Goal: Task Accomplishment & Management: Complete application form

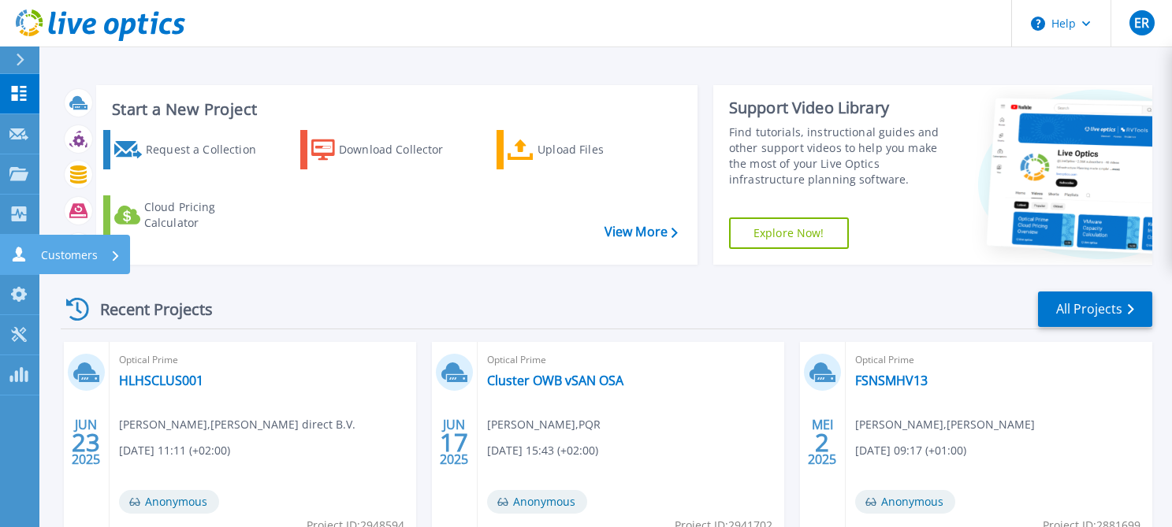
click at [21, 250] on icon at bounding box center [19, 254] width 13 height 15
click at [269, 72] on div "Start a New Project Request a Collection Download Collector Upload Files Cloud …" at bounding box center [606, 174] width 1091 height 205
click at [66, 250] on p "Customers" at bounding box center [69, 255] width 57 height 41
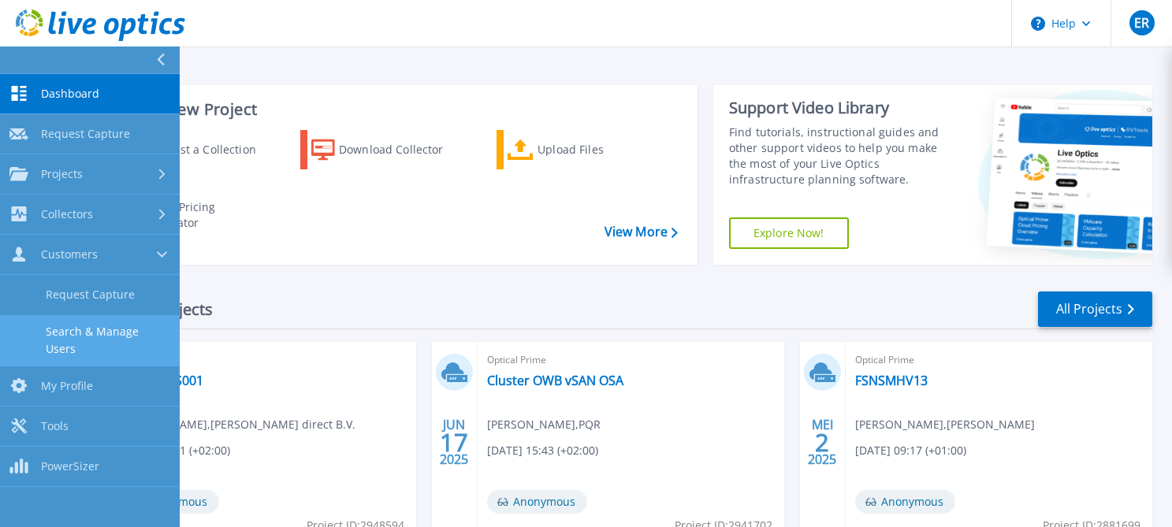
click at [81, 330] on link "Search & Manage Users" at bounding box center [90, 340] width 180 height 50
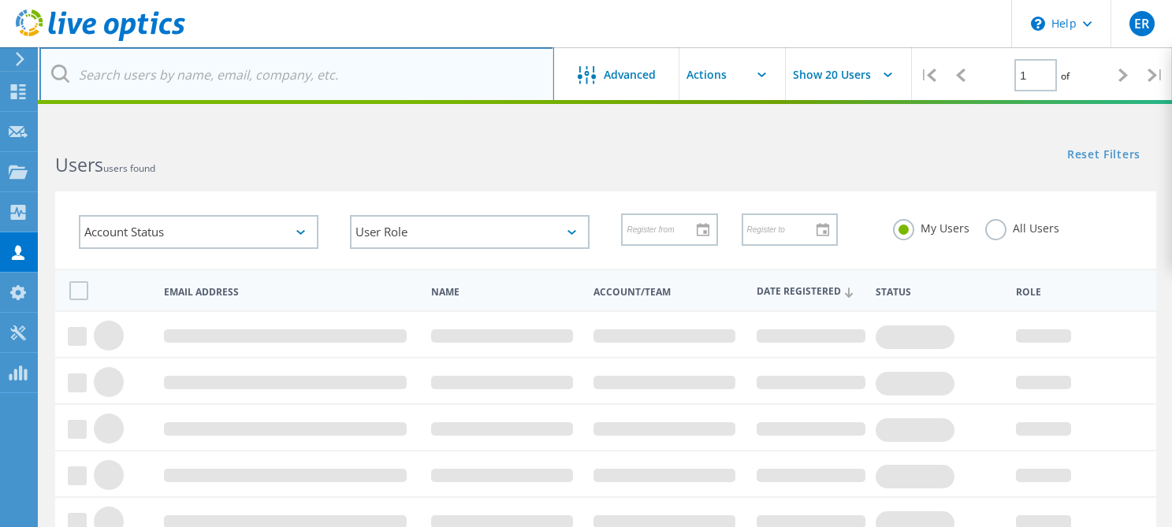
click at [148, 80] on input "text" at bounding box center [296, 74] width 515 height 55
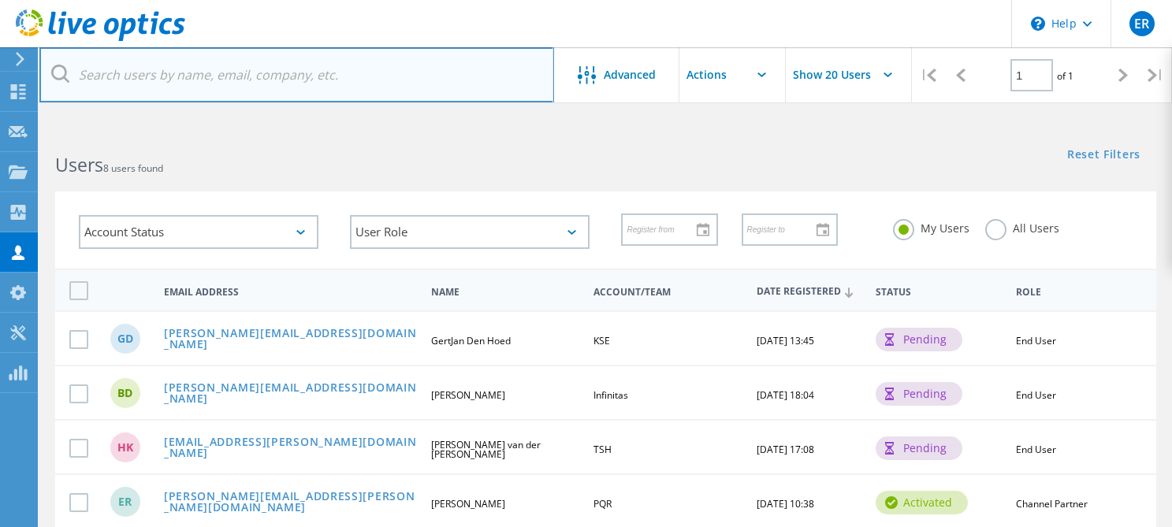
paste input "[PERSON_NAME][EMAIL_ADDRESS][PERSON_NAME][DOMAIN_NAME]"
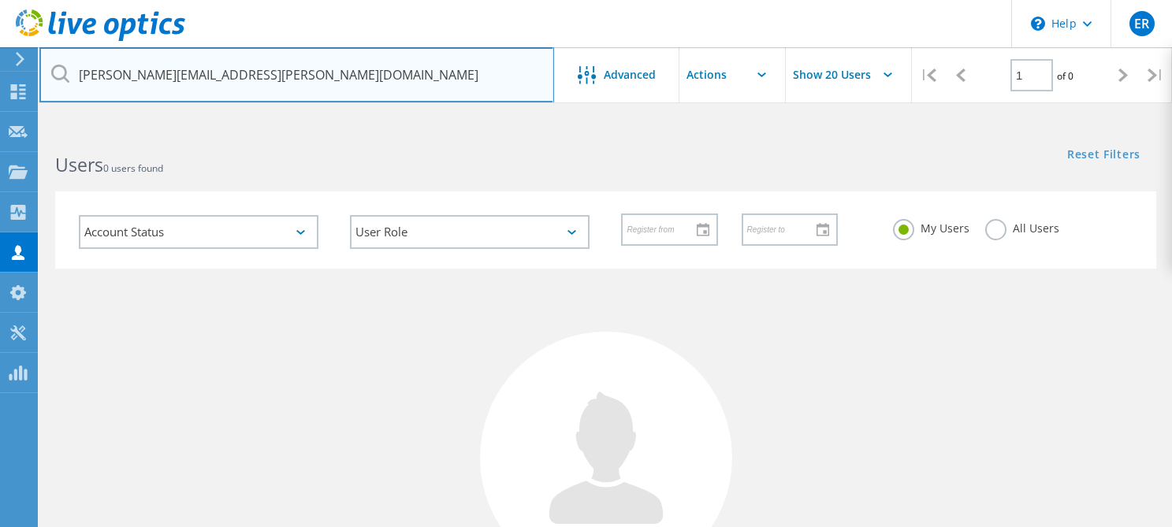
type input "[PERSON_NAME][EMAIL_ADDRESS][PERSON_NAME][DOMAIN_NAME]"
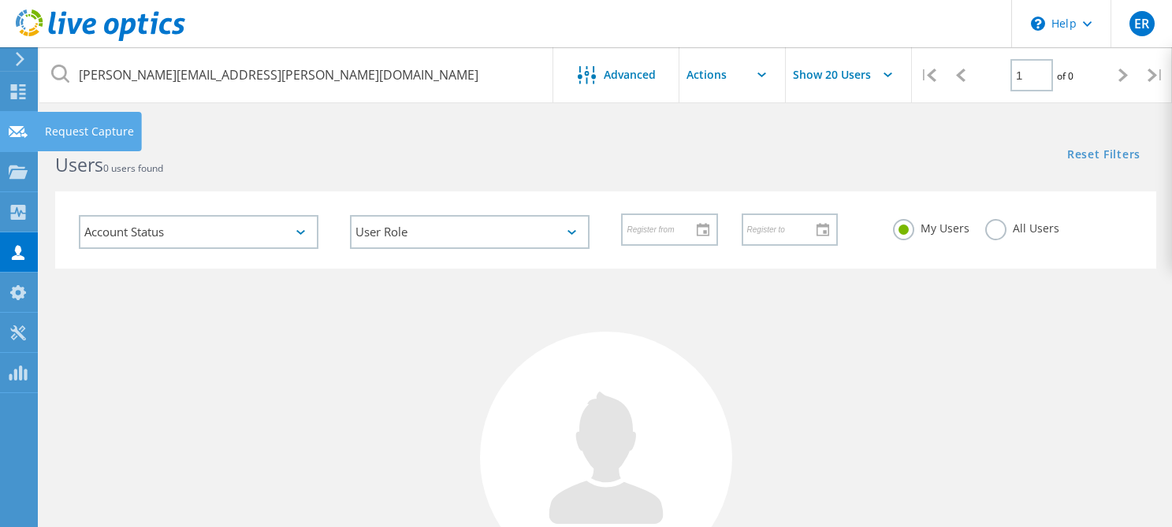
click at [19, 125] on icon at bounding box center [18, 132] width 19 height 15
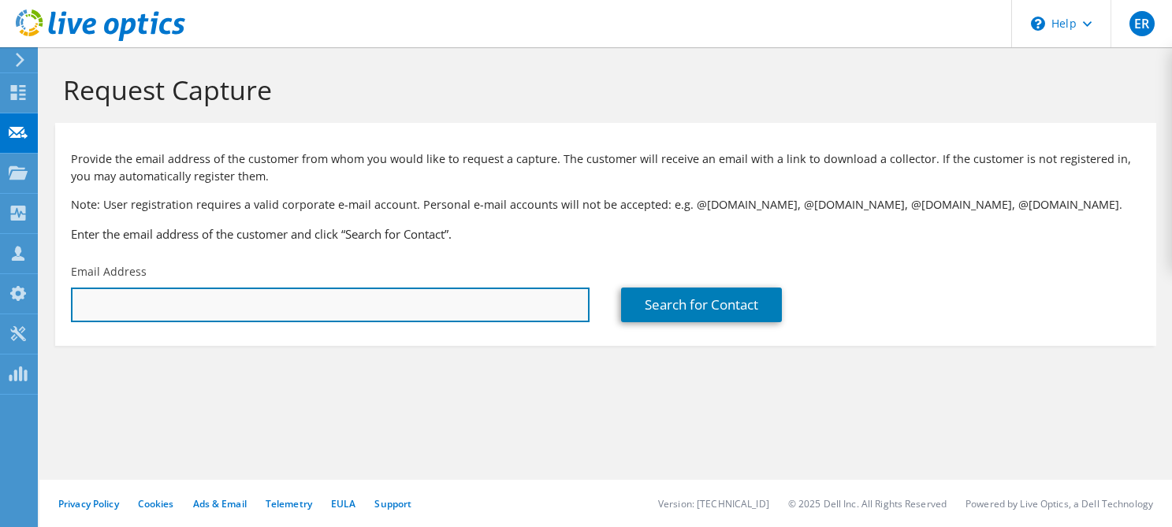
click at [126, 303] on input "text" at bounding box center [330, 305] width 519 height 35
paste input "robert.michiels@shimano-eu.com"
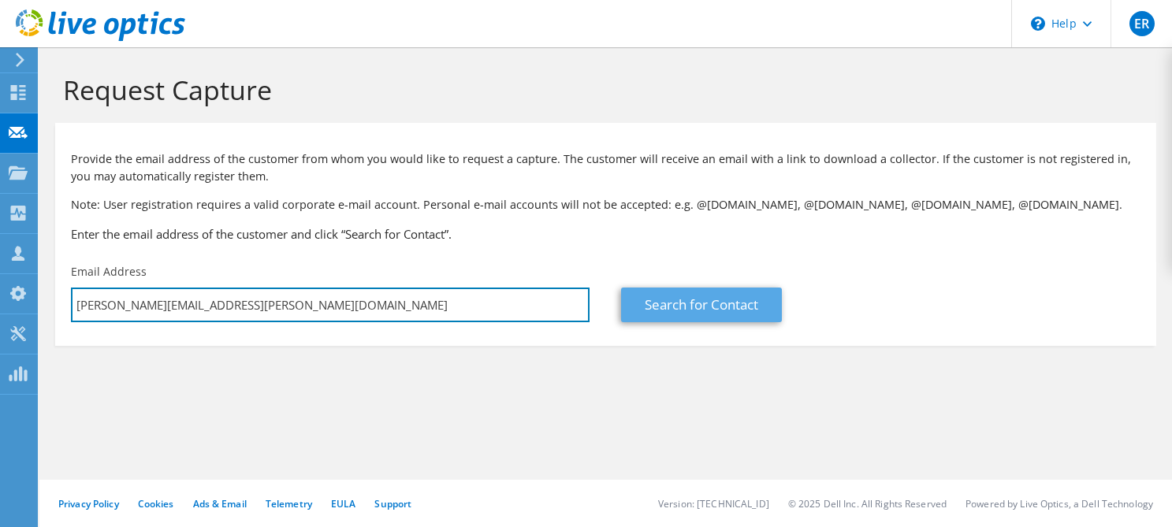
type input "robert.michiels@shimano-eu.com"
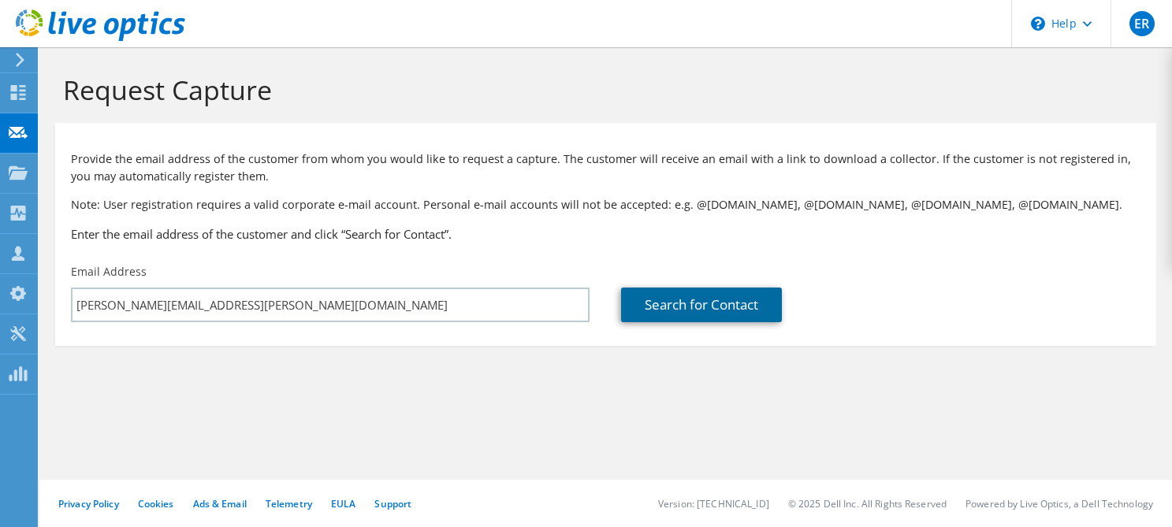
click at [684, 297] on link "Search for Contact" at bounding box center [701, 305] width 161 height 35
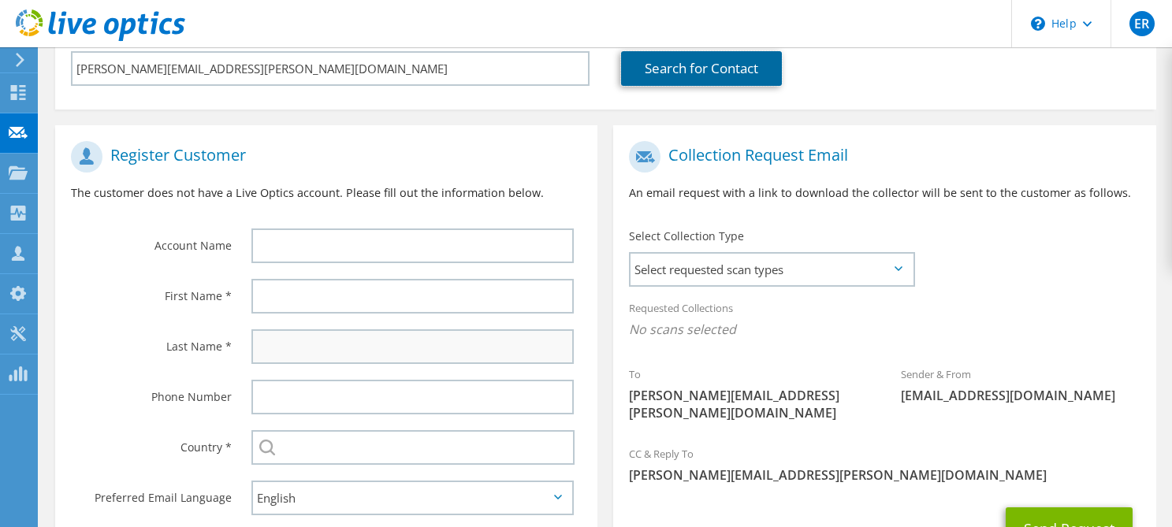
scroll to position [158, 0]
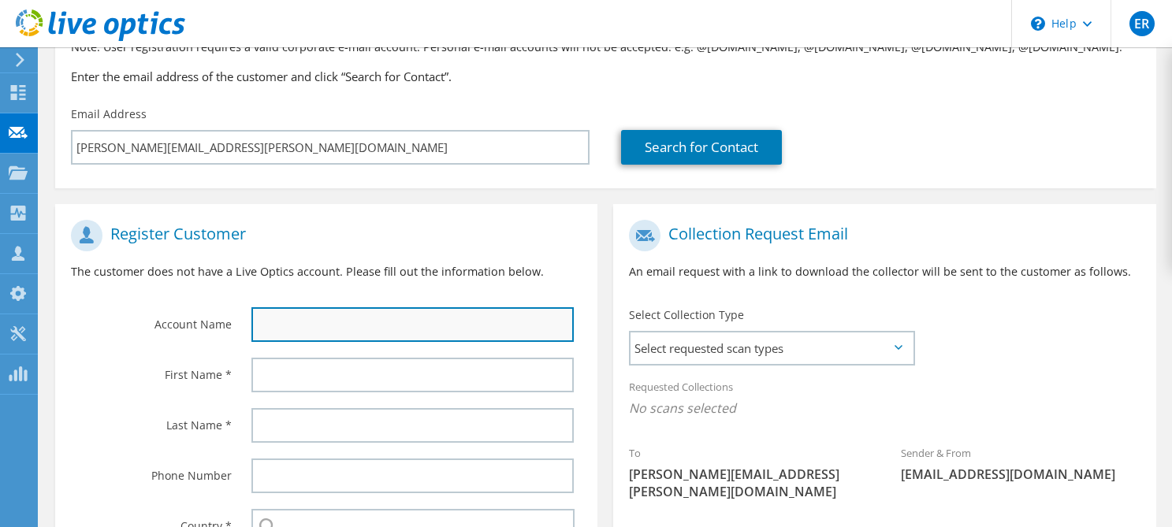
click at [316, 329] on input "text" at bounding box center [412, 324] width 322 height 35
paste input "[PERSON_NAME][EMAIL_ADDRESS][PERSON_NAME][DOMAIN_NAME]"
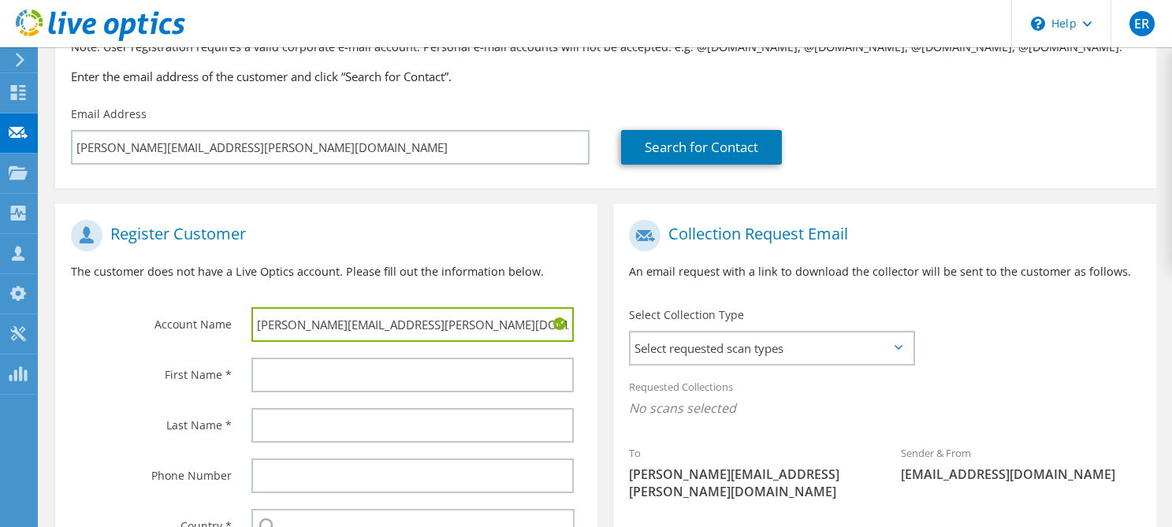
drag, startPoint x: 352, startPoint y: 322, endPoint x: 232, endPoint y: 330, distance: 120.1
click at [232, 330] on div "Account Name robert.michiels@shimano-eu.com" at bounding box center [326, 281] width 542 height 138
click at [366, 318] on input "shimano-eu.com" at bounding box center [412, 324] width 322 height 35
type input "shimano-eu"
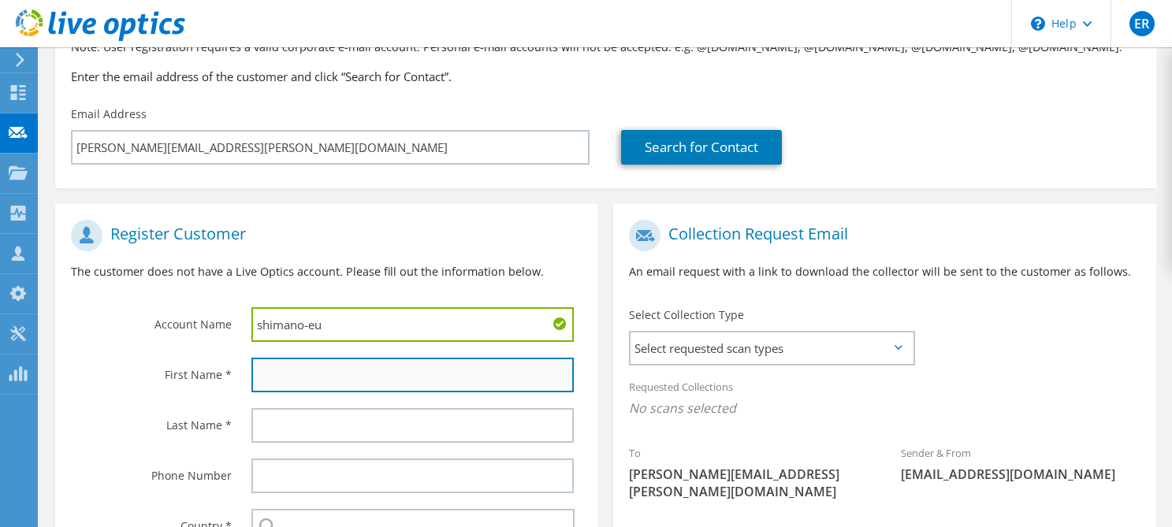
click at [333, 370] on input "text" at bounding box center [412, 375] width 322 height 35
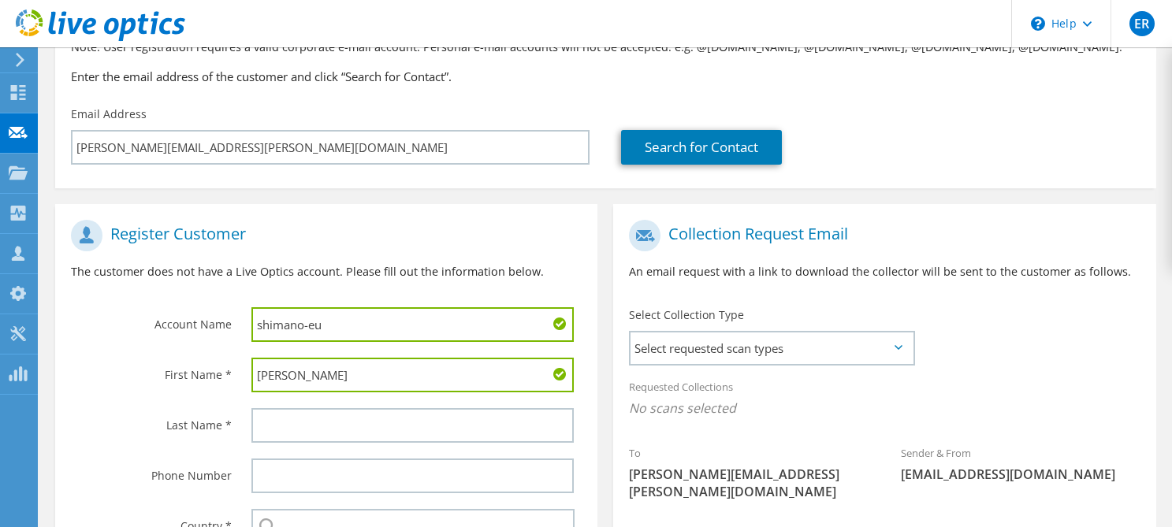
type input "Robert"
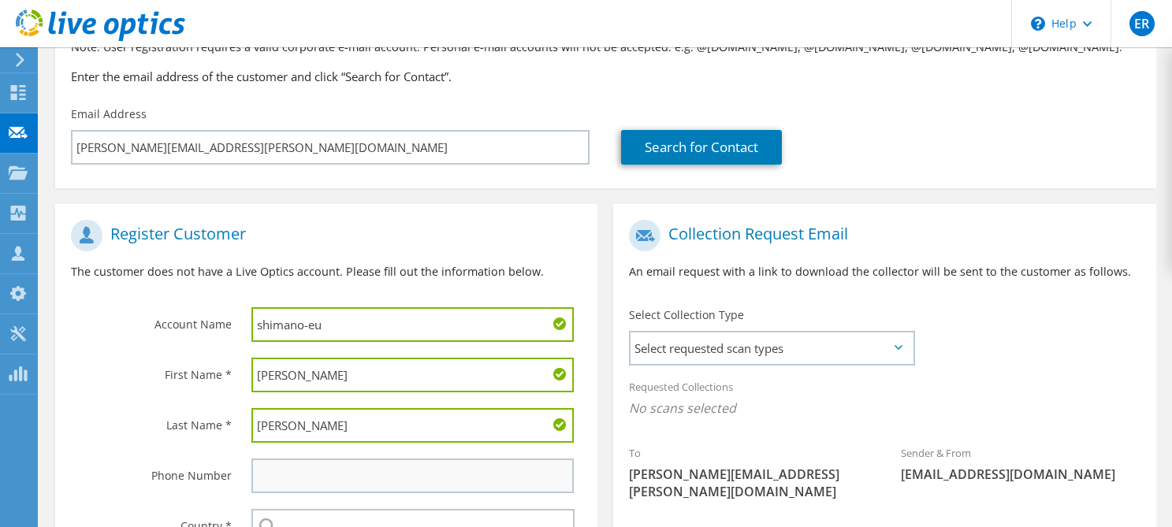
type input "Michiels"
click at [312, 480] on input "text" at bounding box center [412, 476] width 322 height 35
click at [313, 472] on input "text" at bounding box center [412, 476] width 322 height 35
paste input "31 657 106 297"
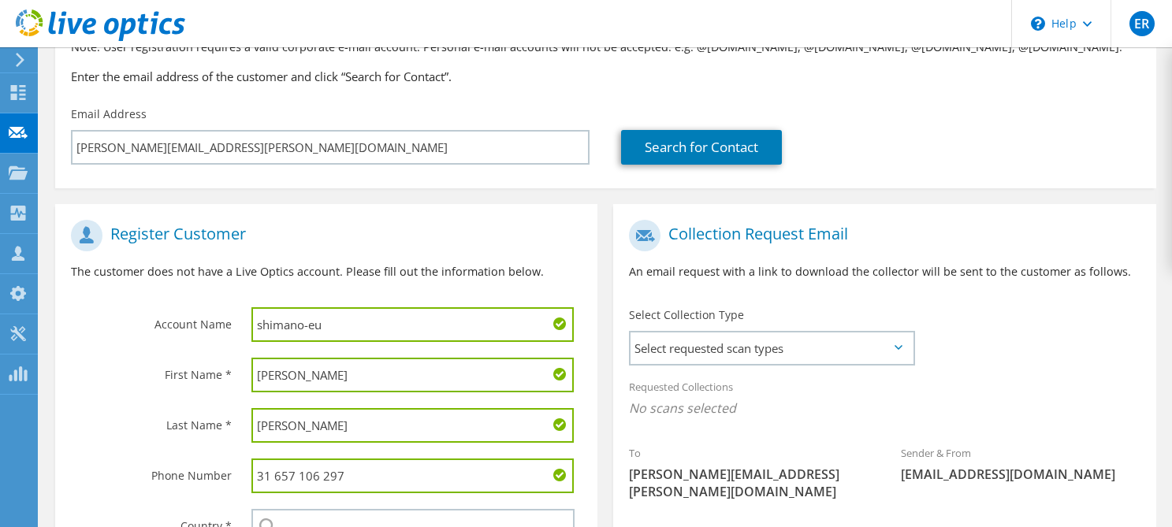
scroll to position [352, 0]
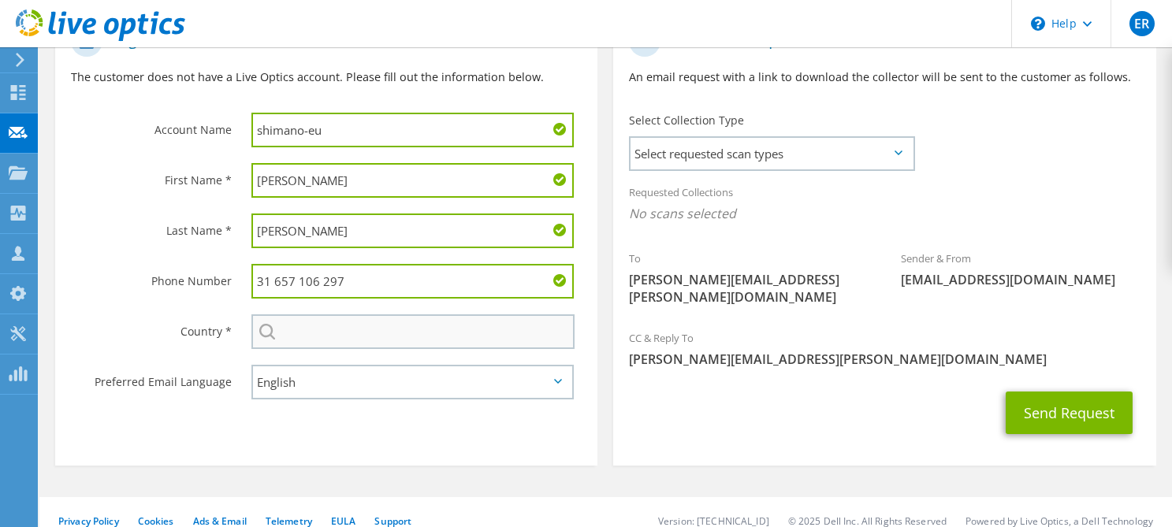
type input "31 657 106 297"
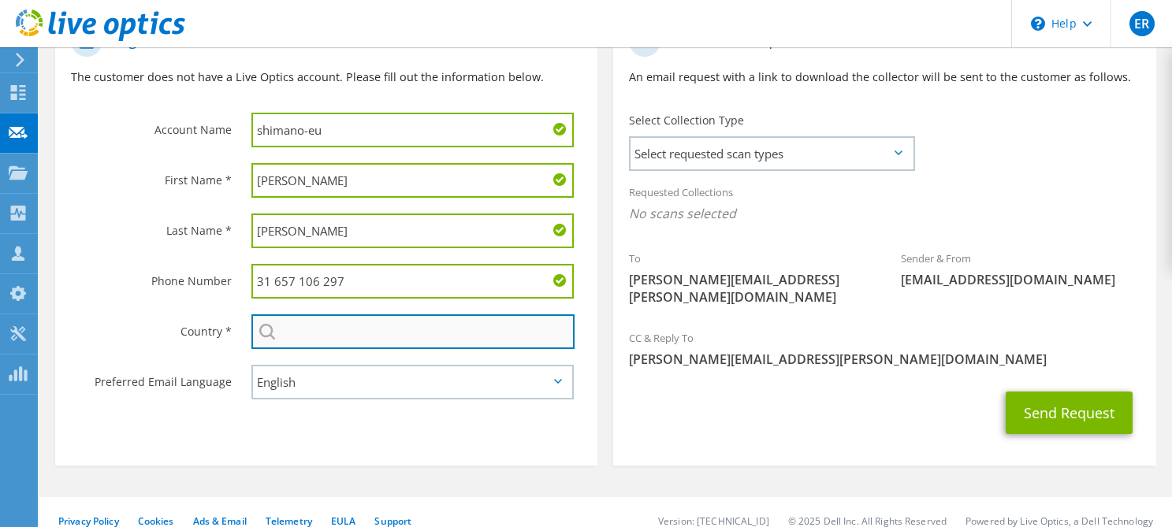
click at [296, 335] on input "text" at bounding box center [412, 331] width 323 height 35
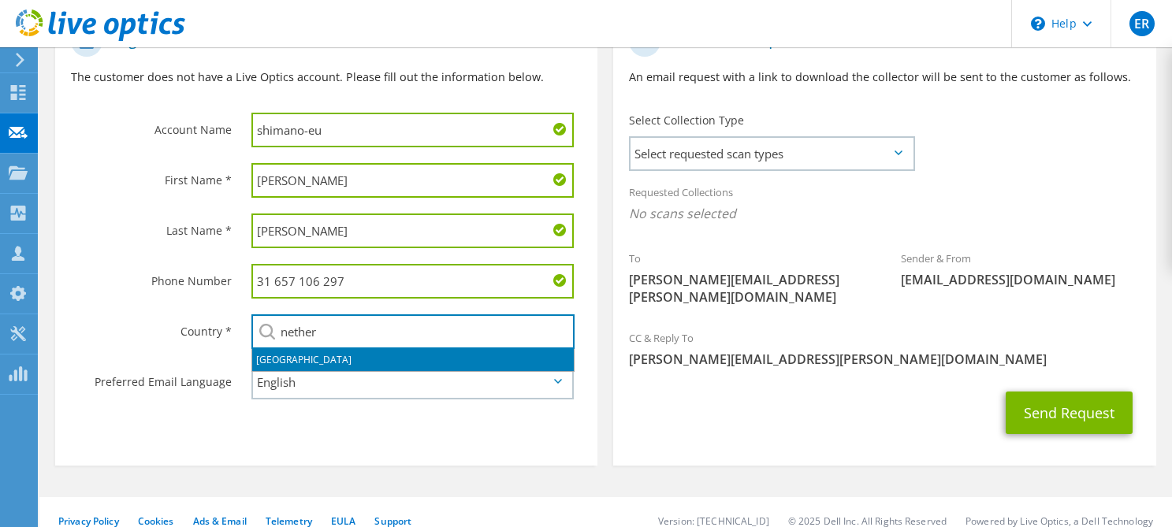
click at [293, 359] on li "Netherlands" at bounding box center [413, 360] width 322 height 22
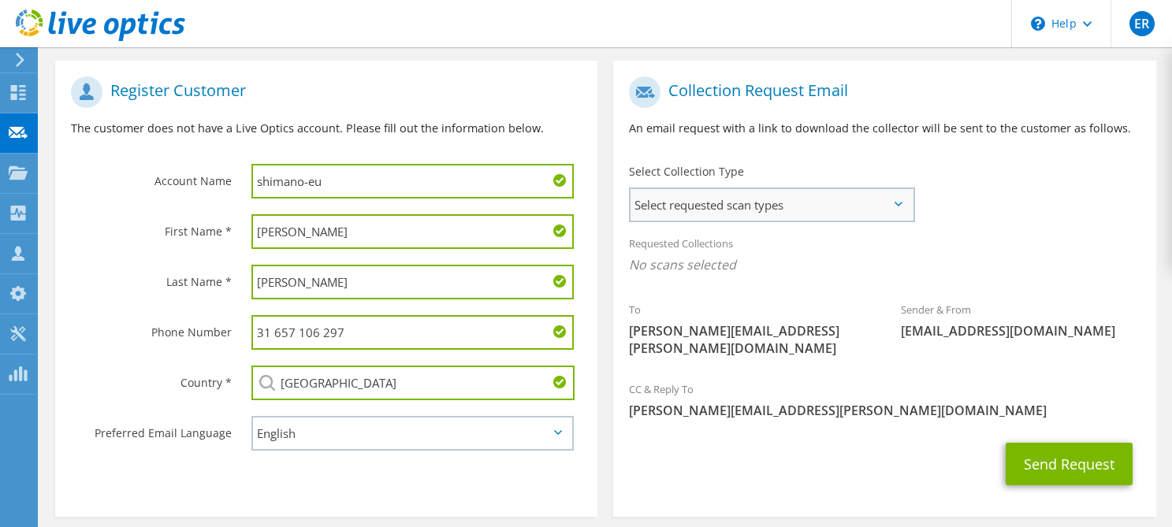
scroll to position [273, 0]
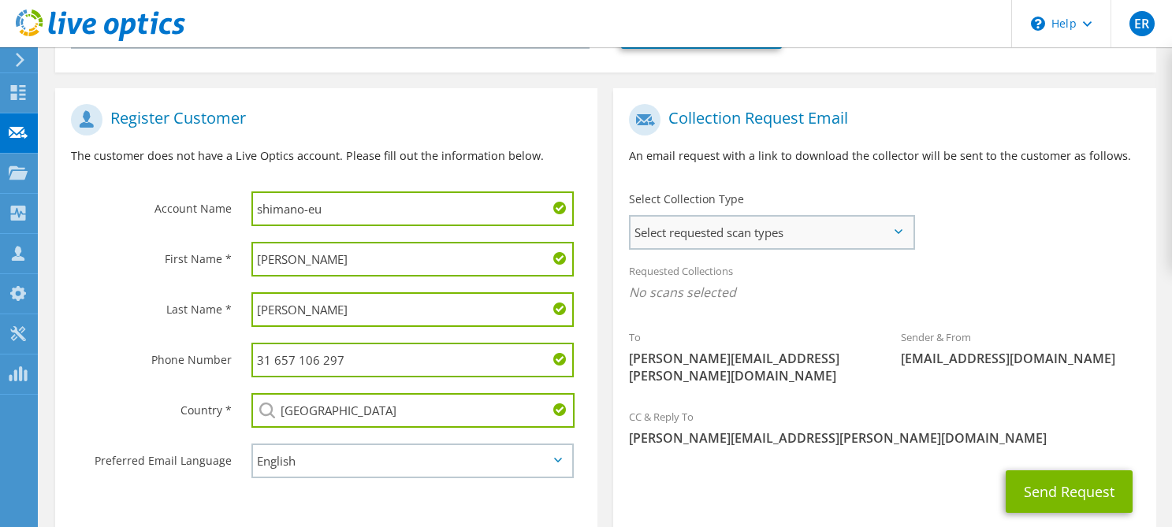
type input "Netherlands"
click at [765, 234] on span "Select requested scan types" at bounding box center [771, 233] width 282 height 32
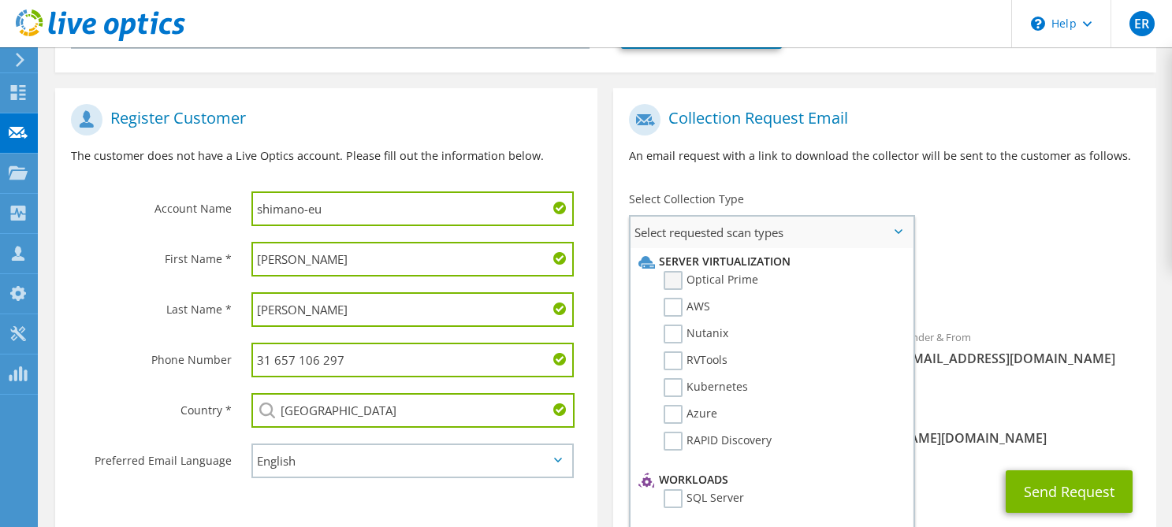
click at [739, 281] on label "Optical Prime" at bounding box center [711, 280] width 95 height 19
click at [0, 0] on input "Optical Prime" at bounding box center [0, 0] width 0 height 0
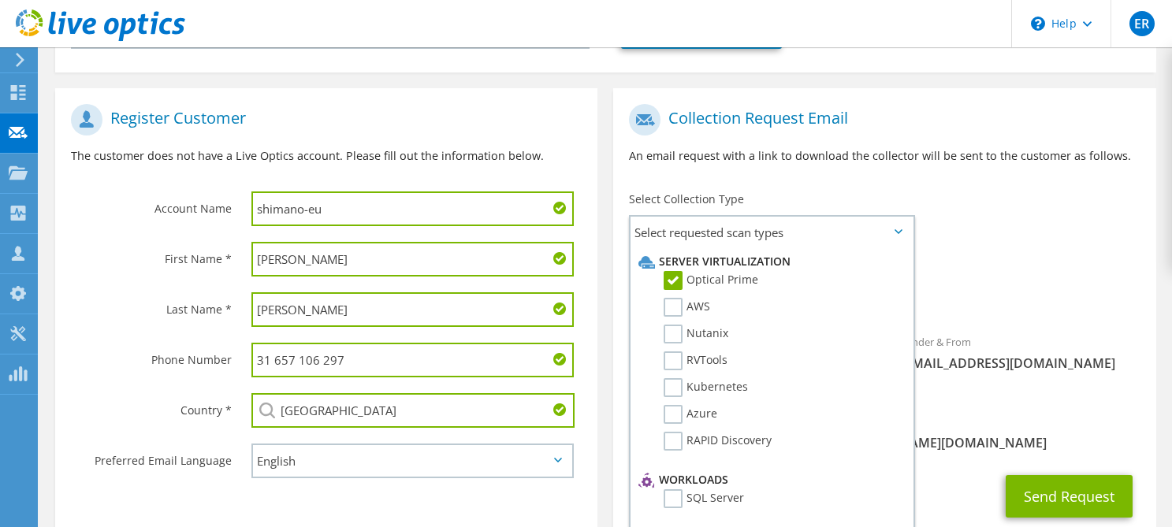
click at [1006, 258] on div "Requested Collections No scans selected Optical Prime" at bounding box center [884, 286] width 542 height 63
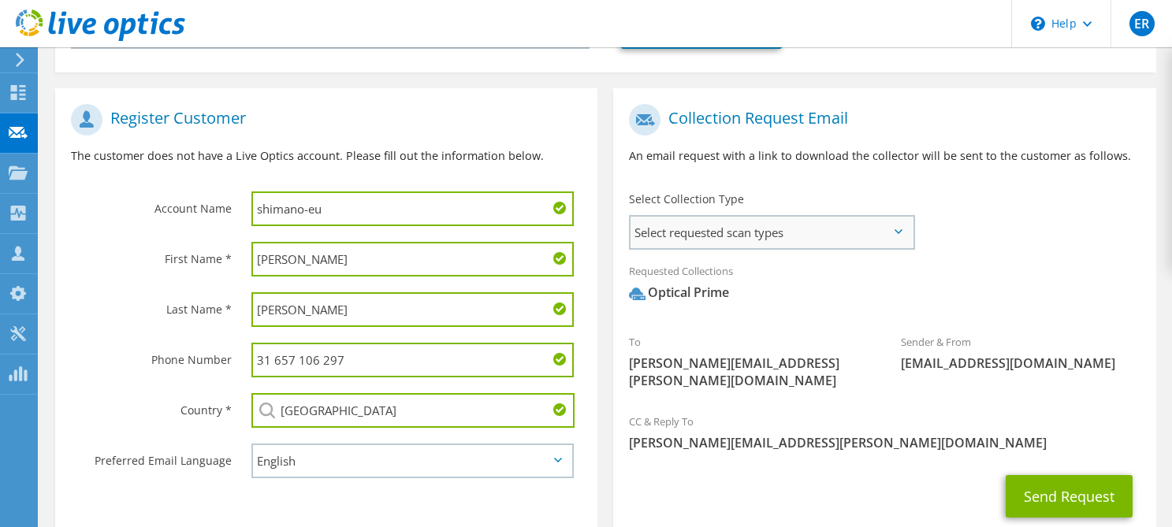
click at [753, 231] on span "Select requested scan types" at bounding box center [771, 233] width 282 height 32
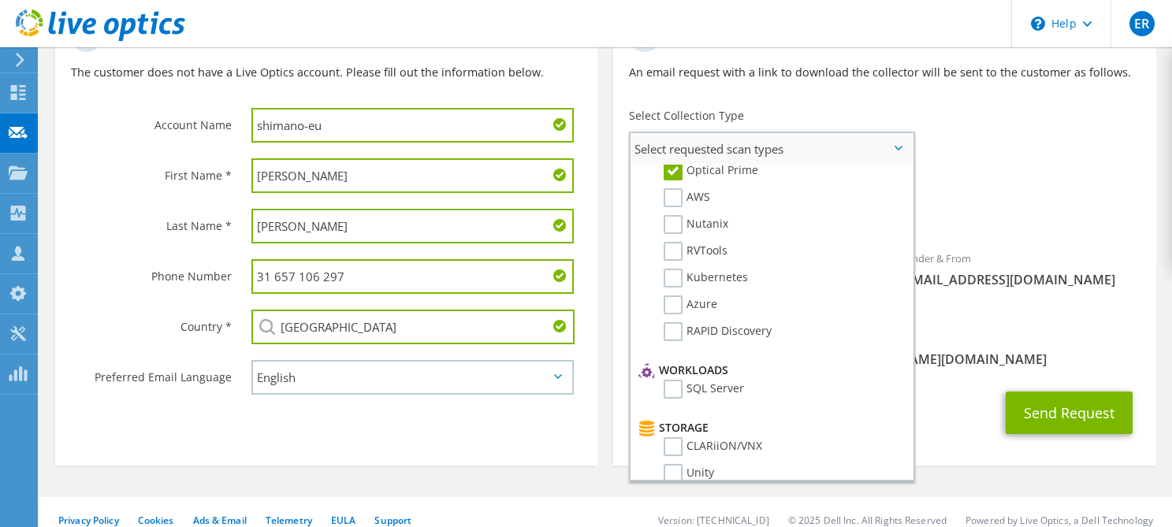
scroll to position [0, 0]
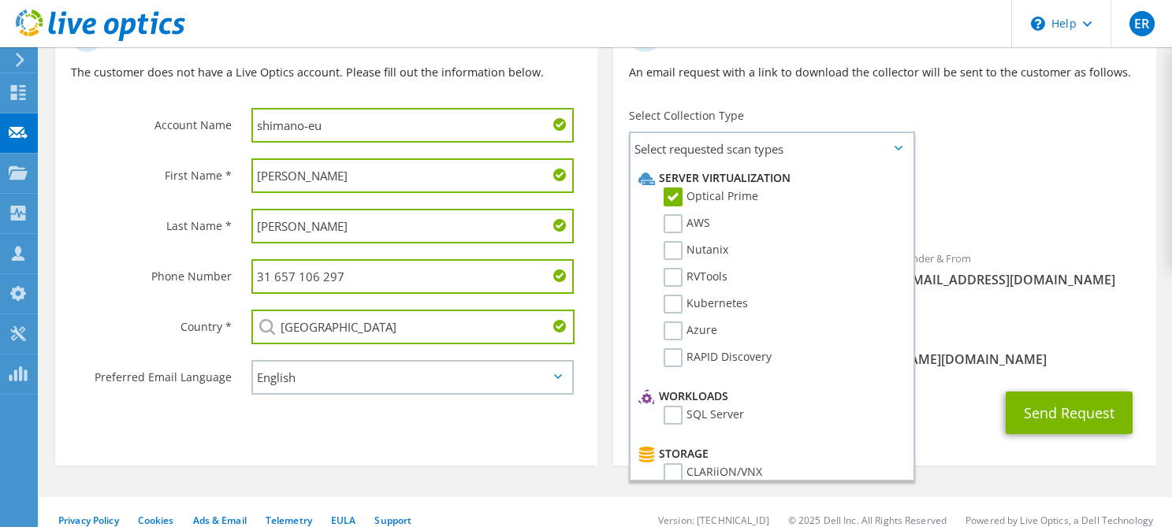
click at [1000, 172] on div "Requested Collections No scans selected Optical Prime" at bounding box center [884, 202] width 542 height 63
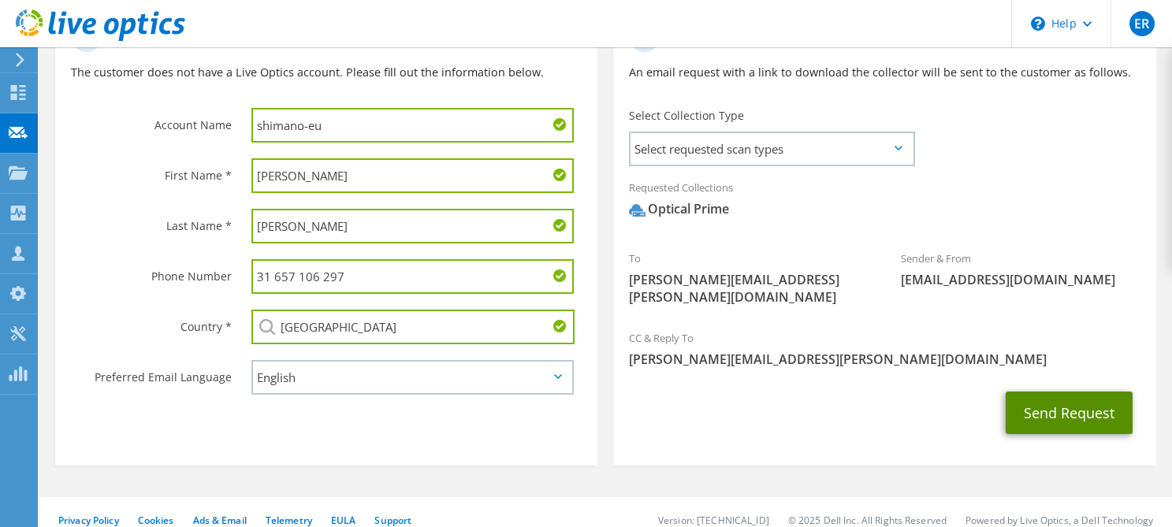
click at [1056, 392] on button "Send Request" at bounding box center [1069, 413] width 127 height 43
